Goal: Check status: Check status

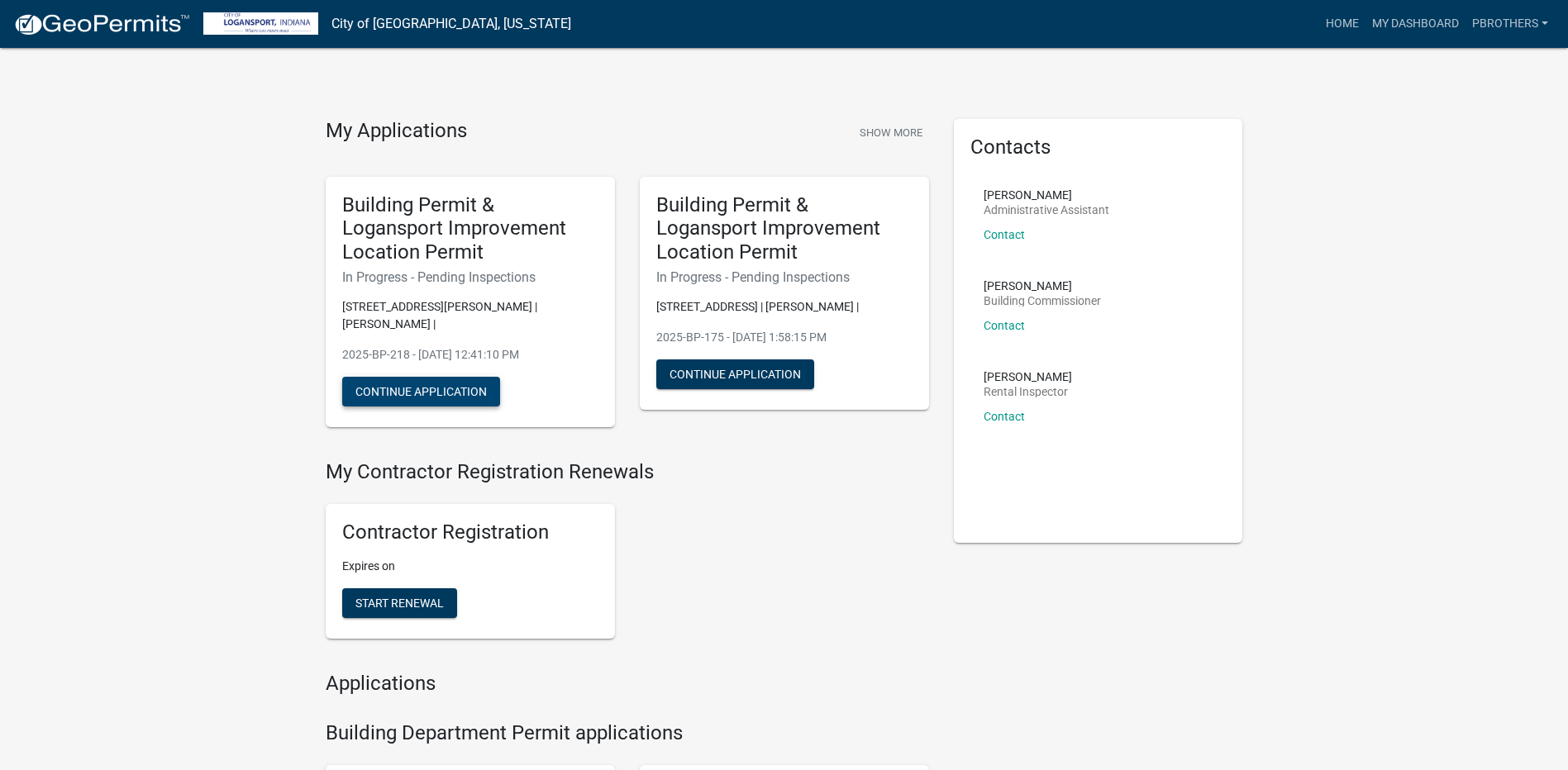
click at [426, 389] on button "Continue Application" at bounding box center [421, 391] width 158 height 30
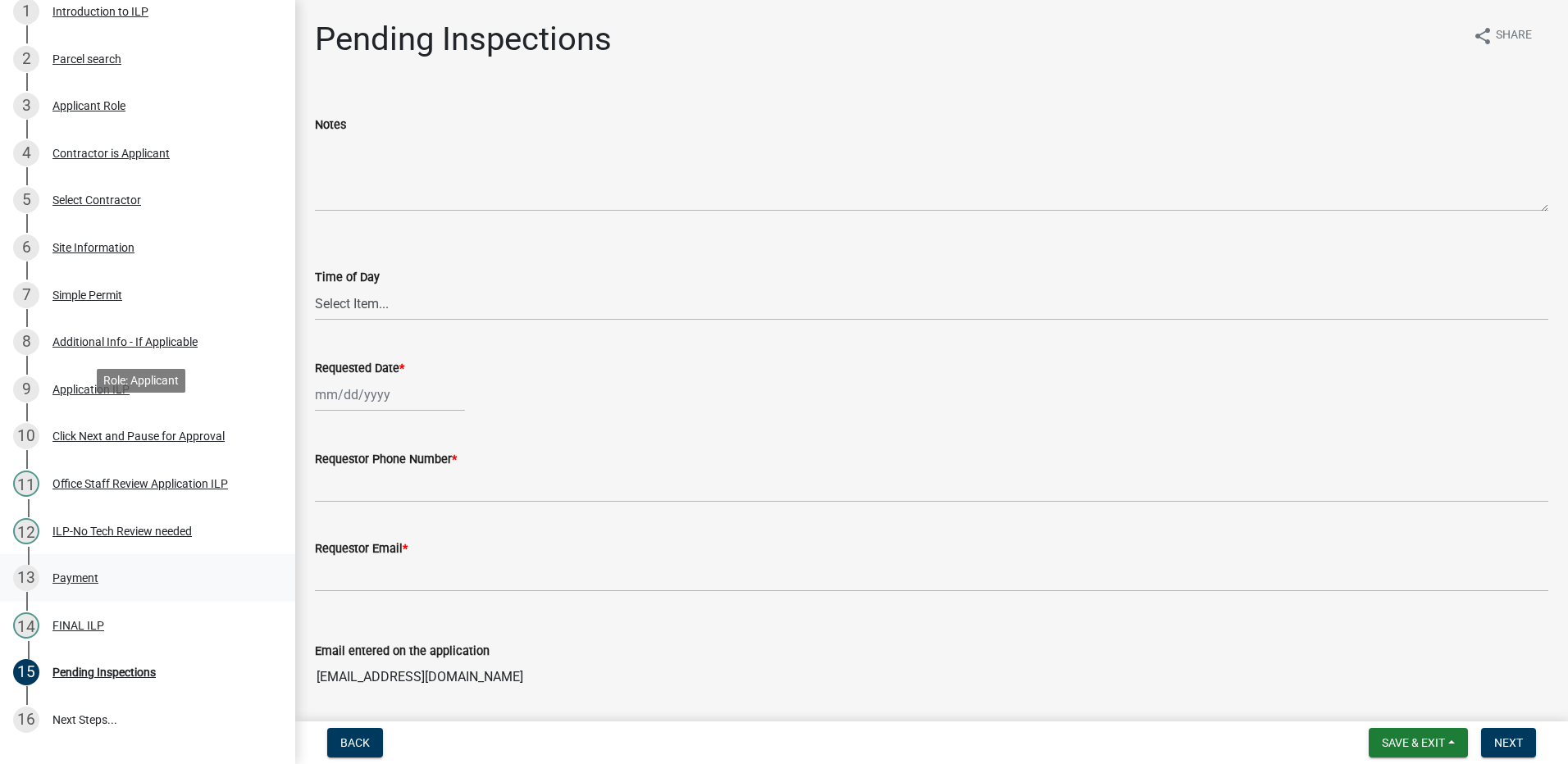
scroll to position [246, 0]
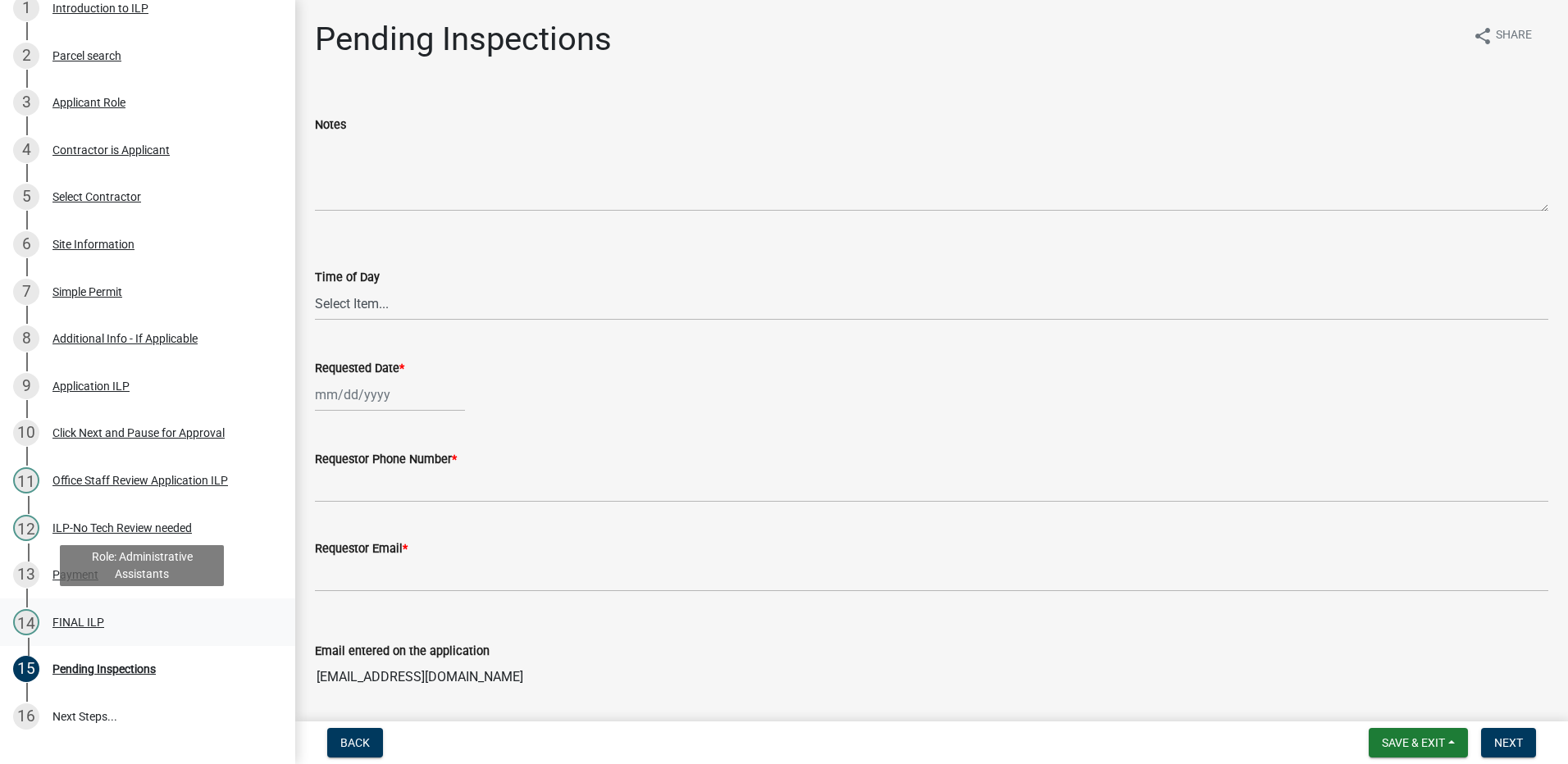
click at [113, 610] on div "14 FINAL ILP" at bounding box center [141, 622] width 256 height 26
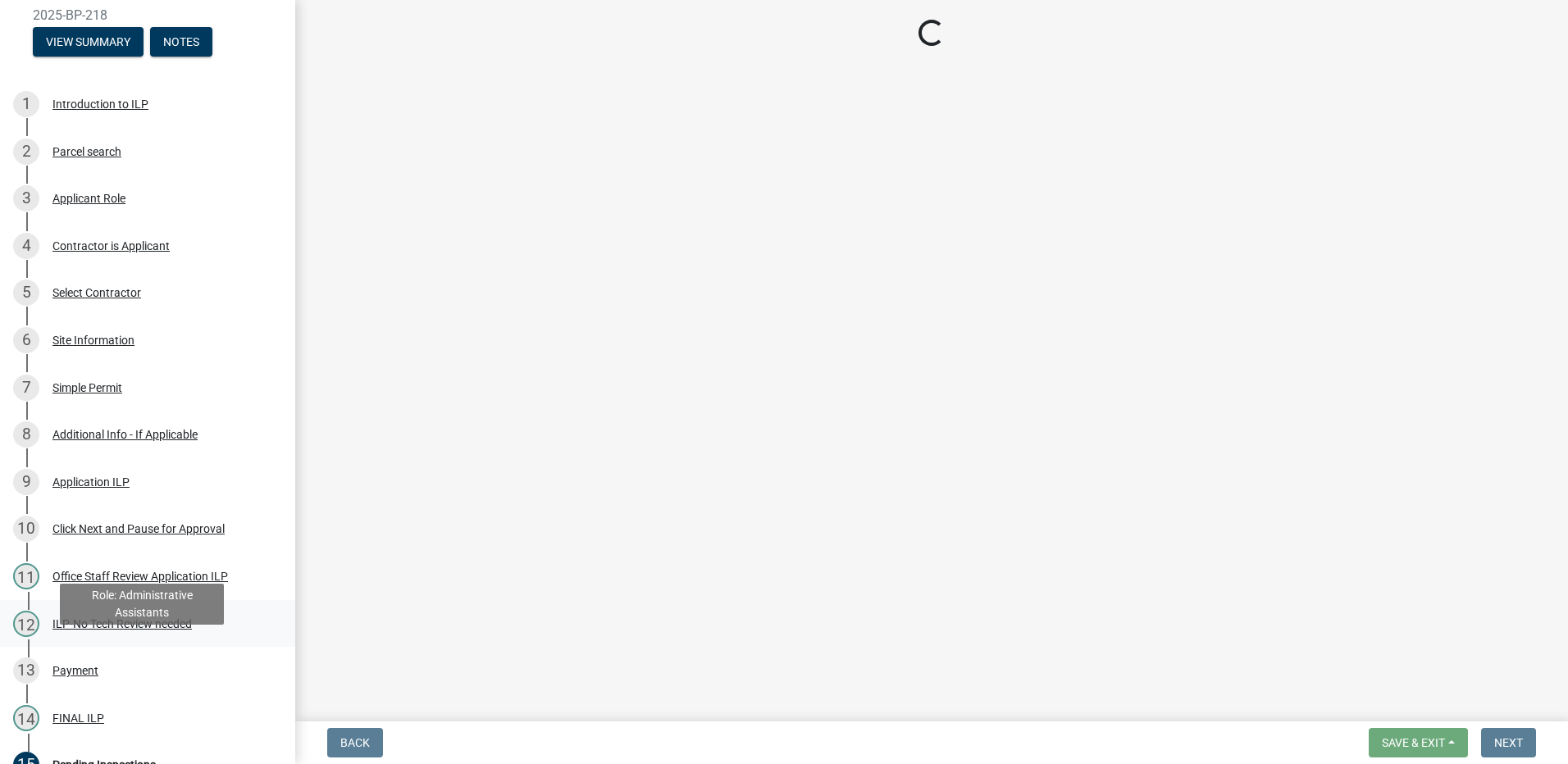
scroll to position [0, 0]
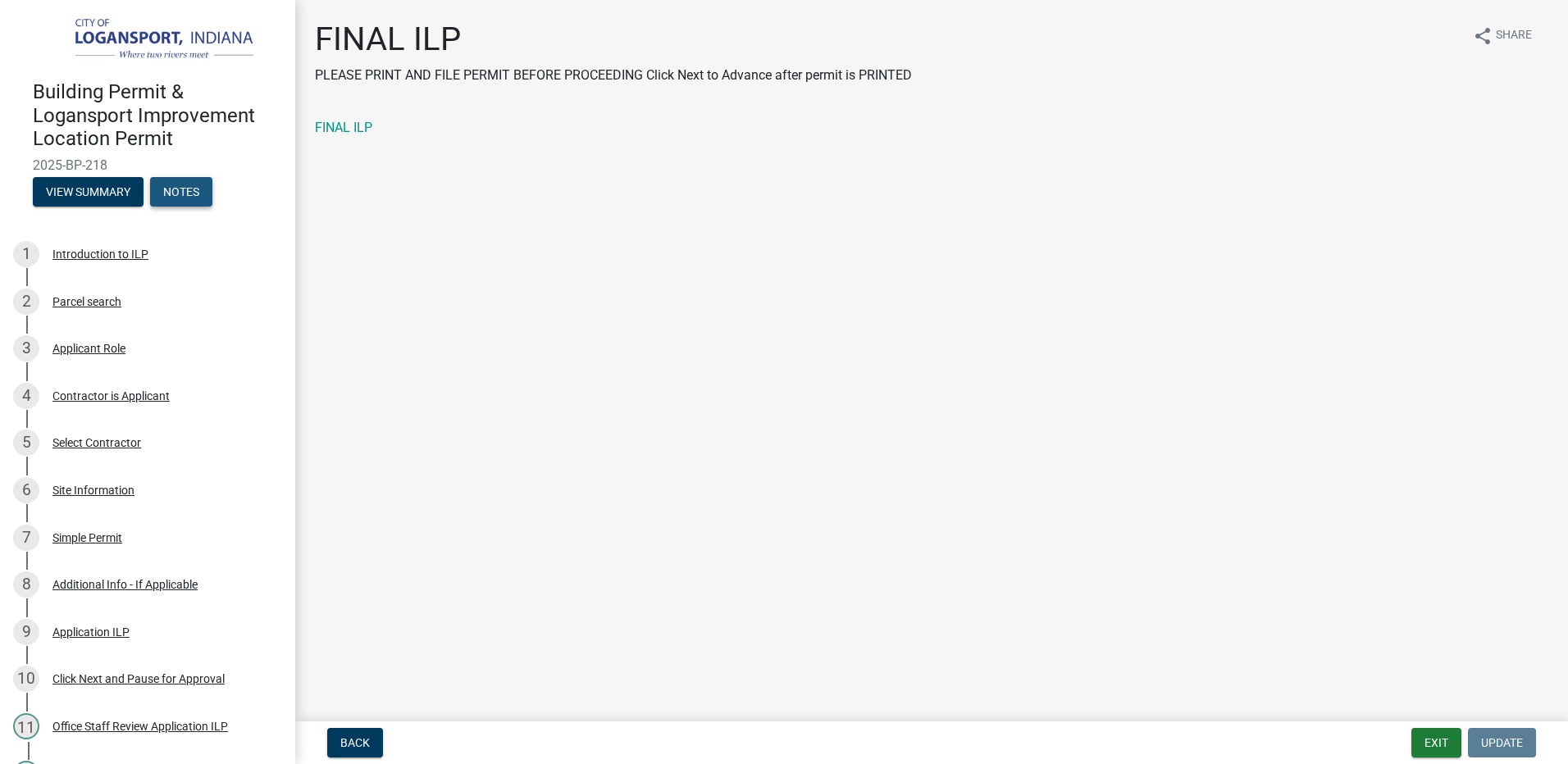
click at [184, 188] on button "Notes" at bounding box center [181, 191] width 62 height 29
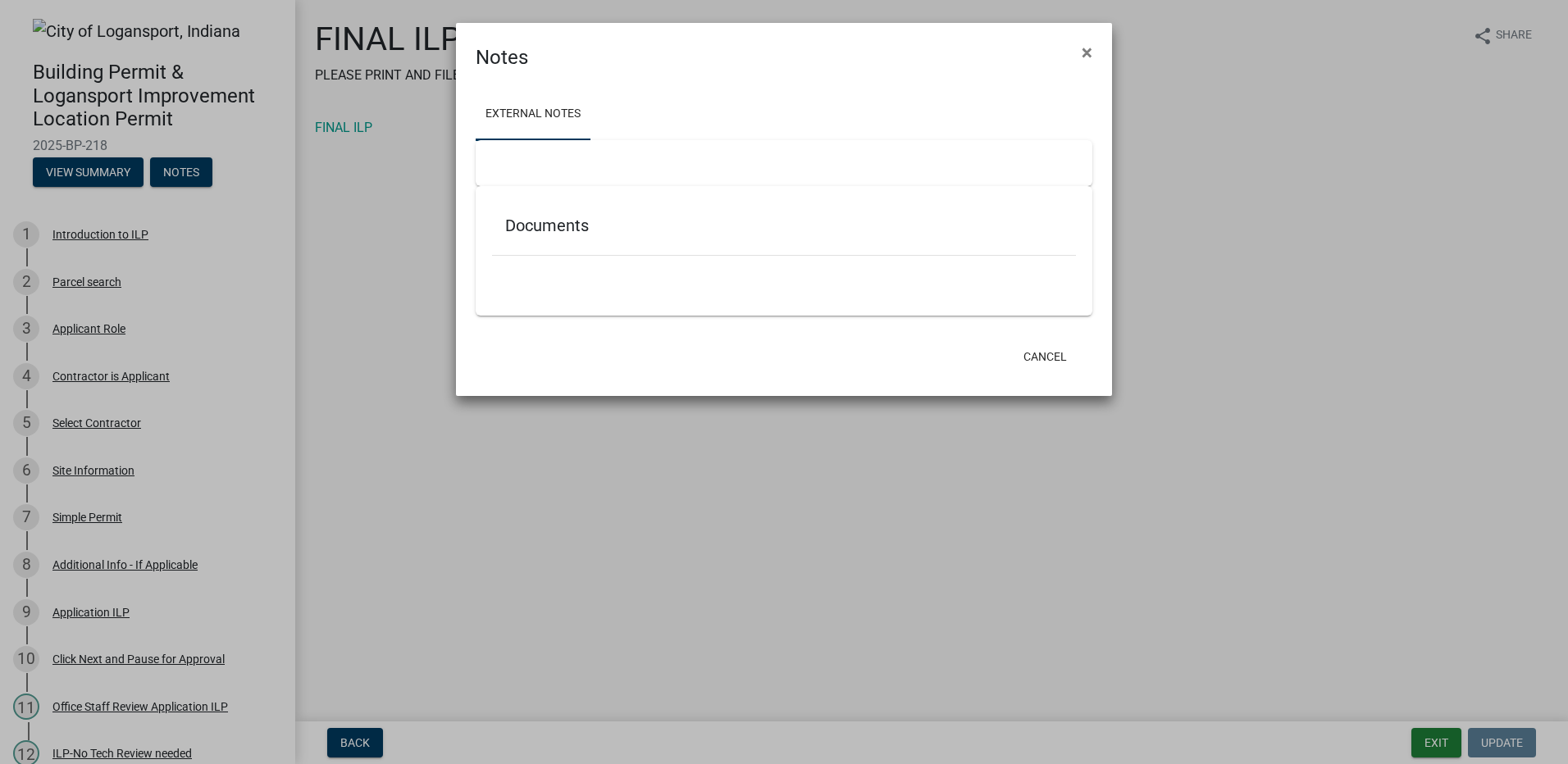
click at [722, 277] on ul at bounding box center [784, 279] width 584 height 13
click at [667, 175] on div at bounding box center [784, 163] width 617 height 46
click at [460, 104] on div "External Notes Documents" at bounding box center [784, 204] width 656 height 263
click at [1083, 61] on span "×" at bounding box center [1087, 52] width 11 height 23
